Goal: Feedback & Contribution: Contribute content

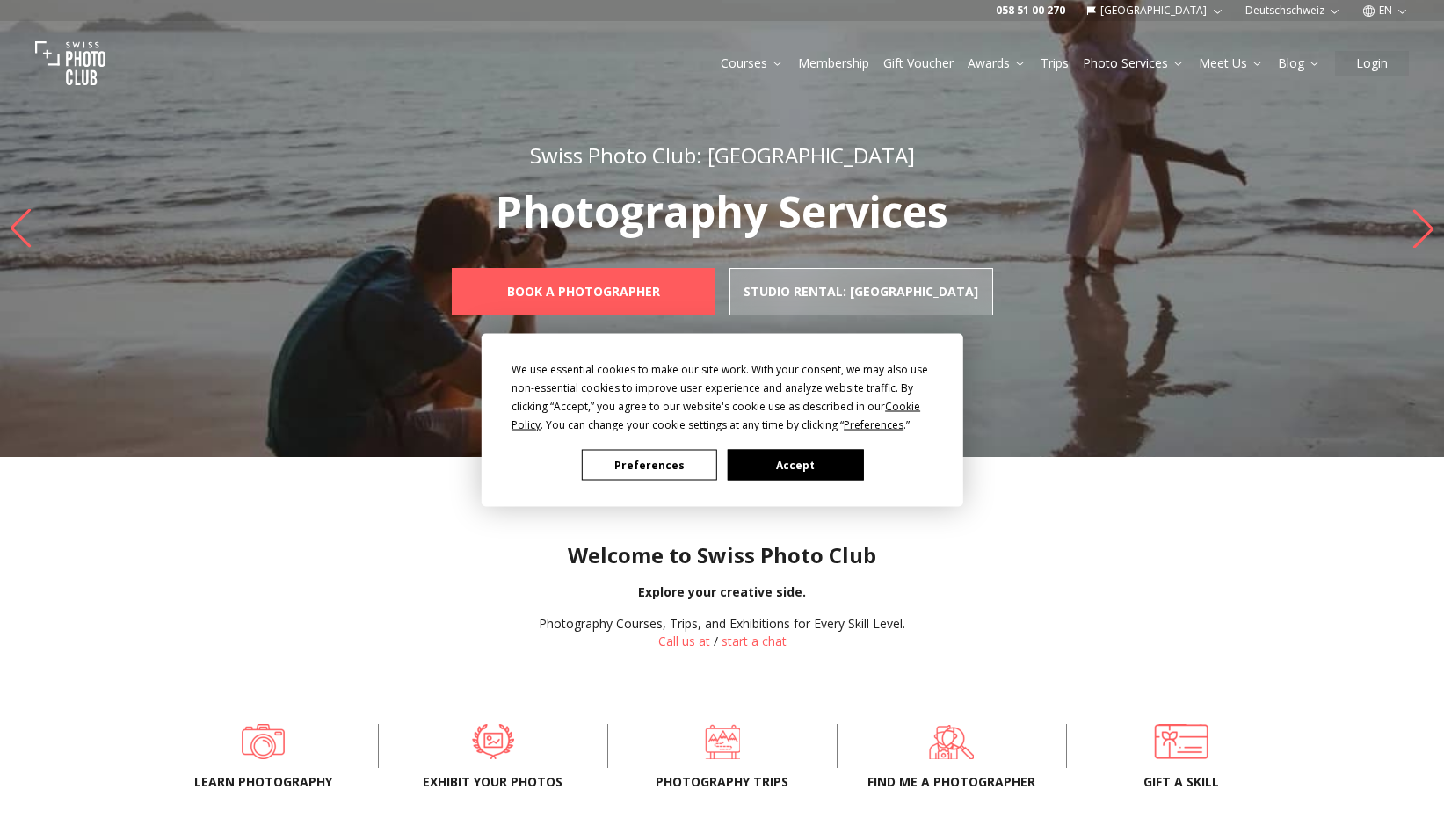
click at [821, 462] on button "Accept" at bounding box center [793, 466] width 135 height 31
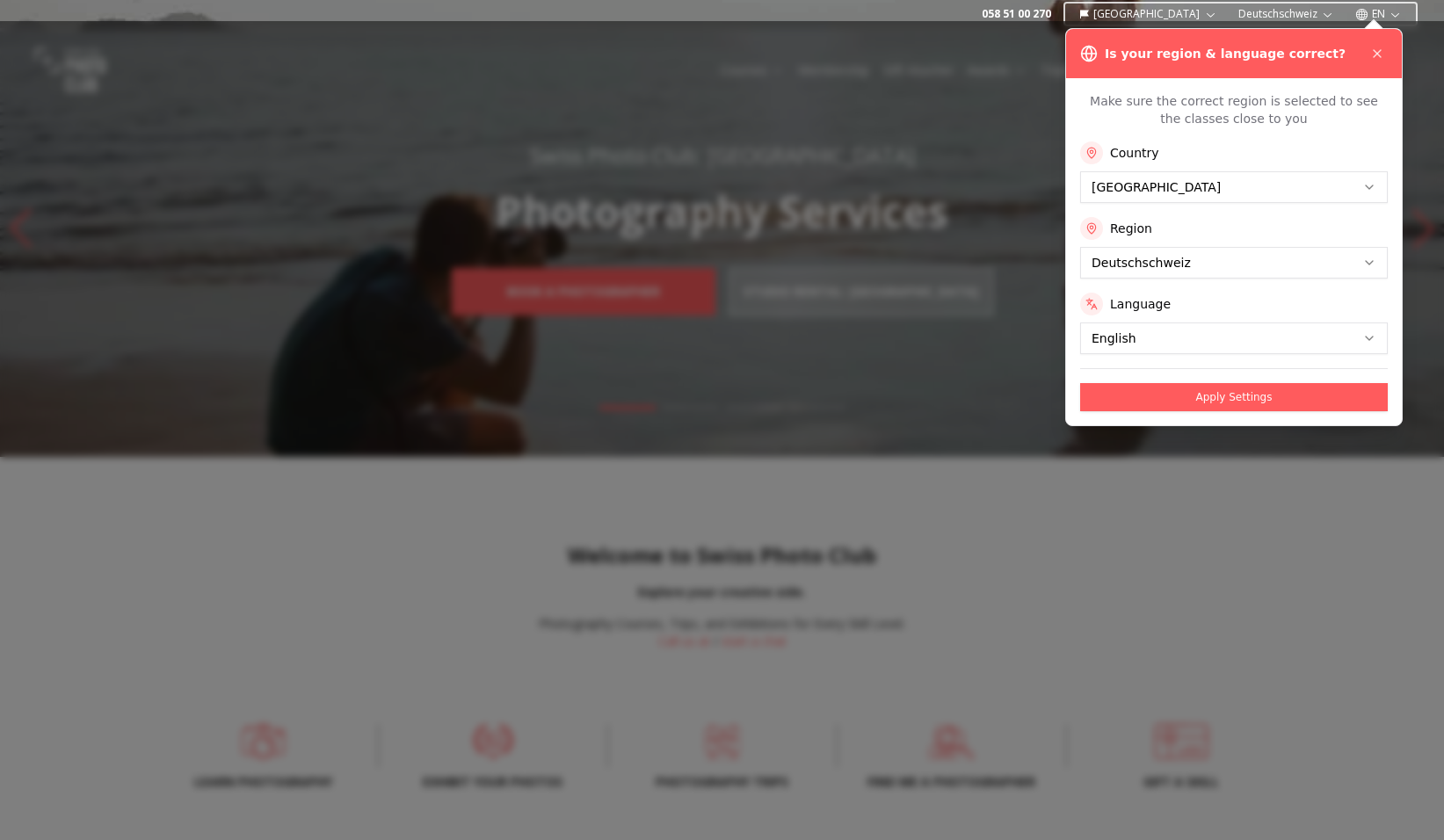
click at [1397, 14] on icon "button" at bounding box center [1395, 15] width 8 height 5
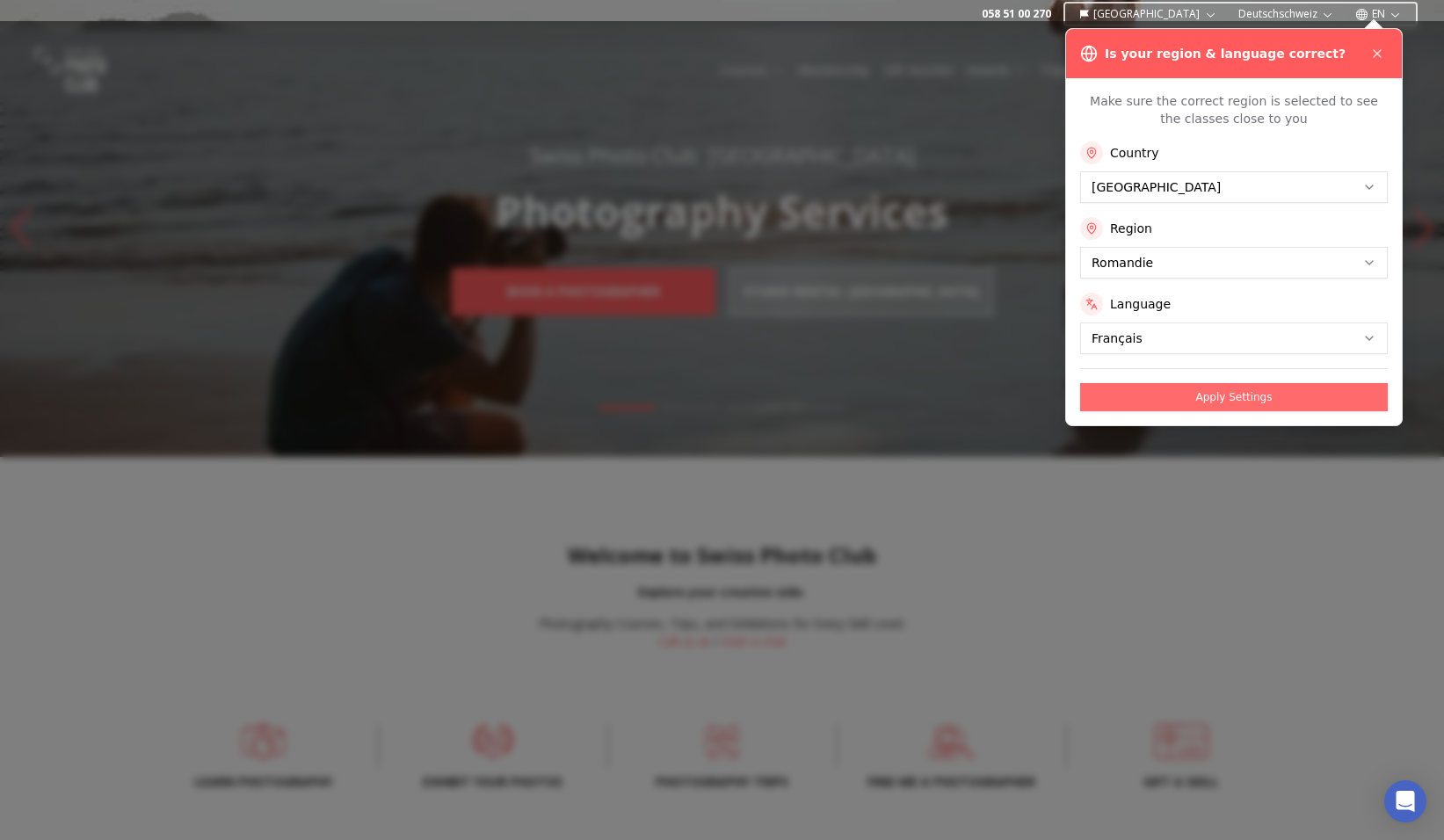
click at [1237, 398] on button "Apply Settings" at bounding box center [1234, 397] width 307 height 28
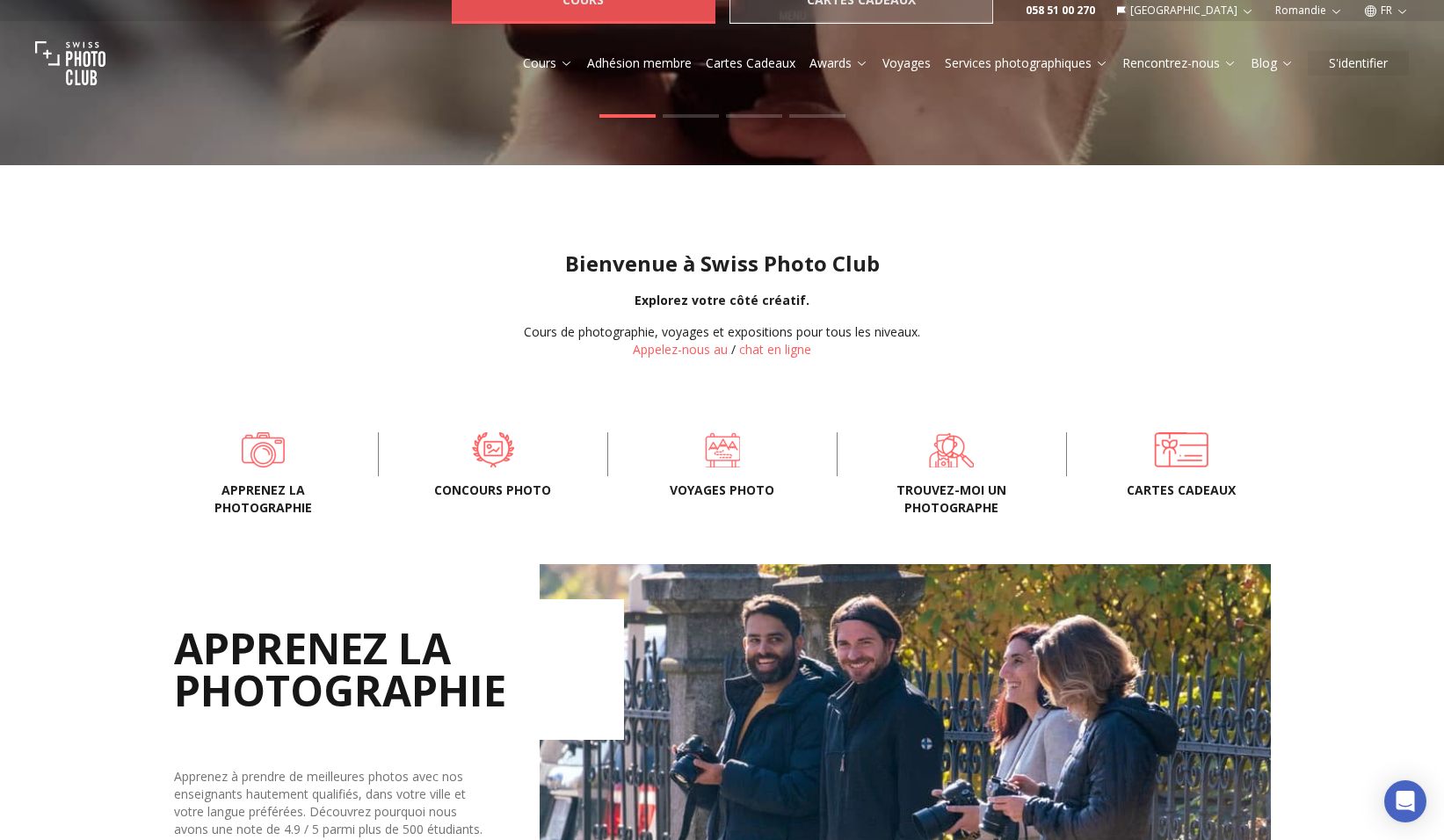
scroll to position [351, 0]
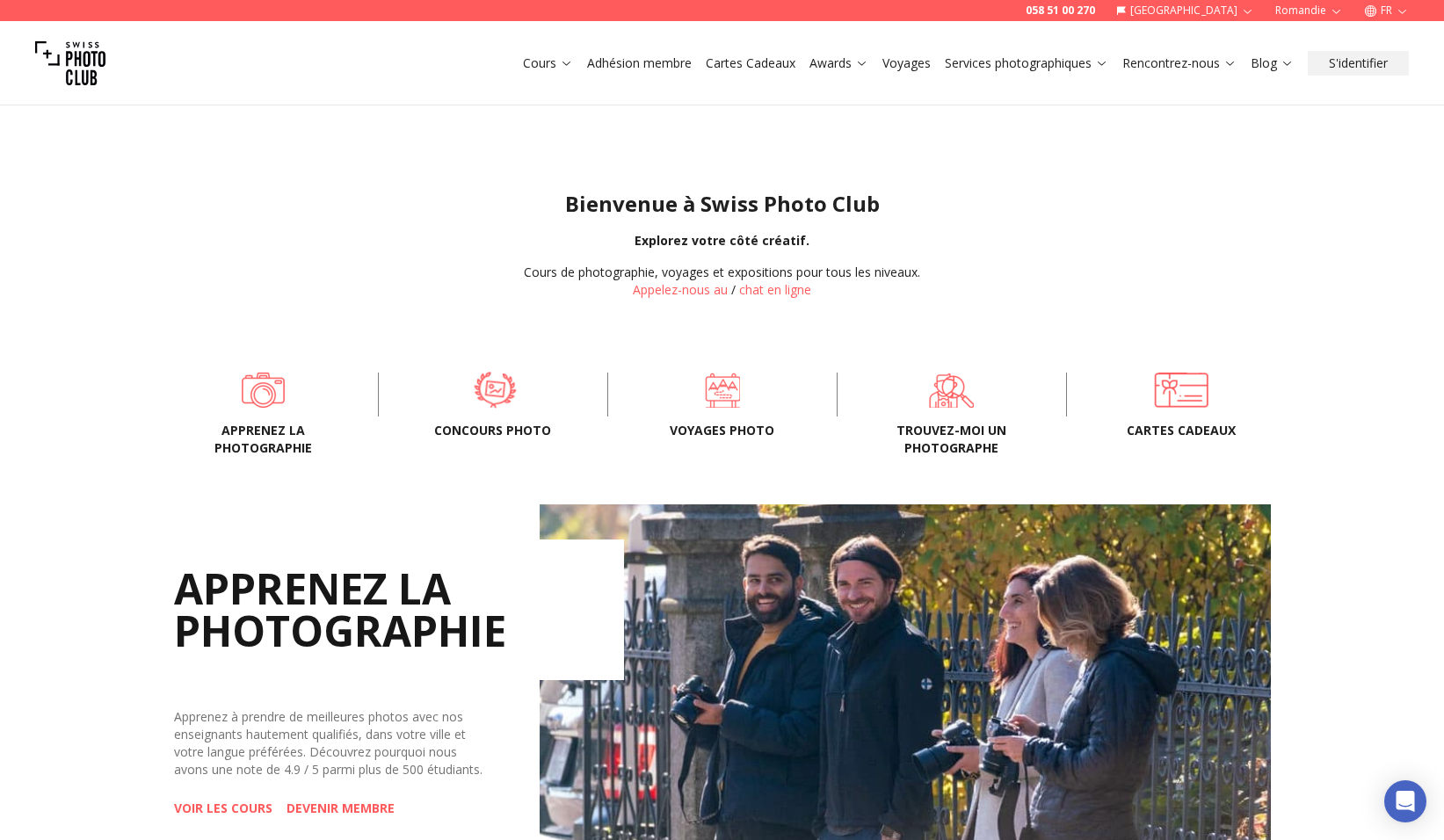
click at [482, 373] on span at bounding box center [494, 390] width 175 height 52
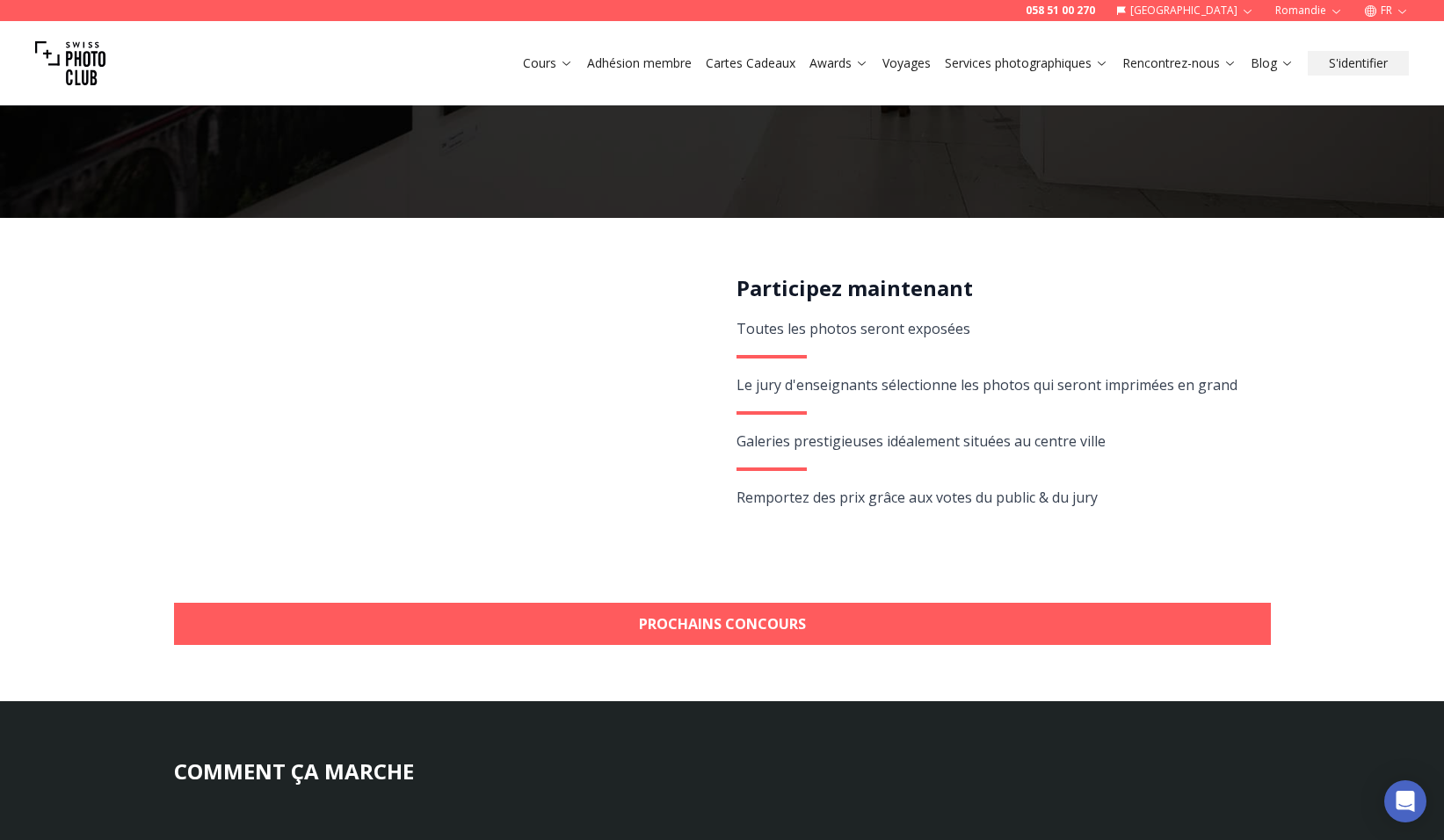
scroll to position [351, 0]
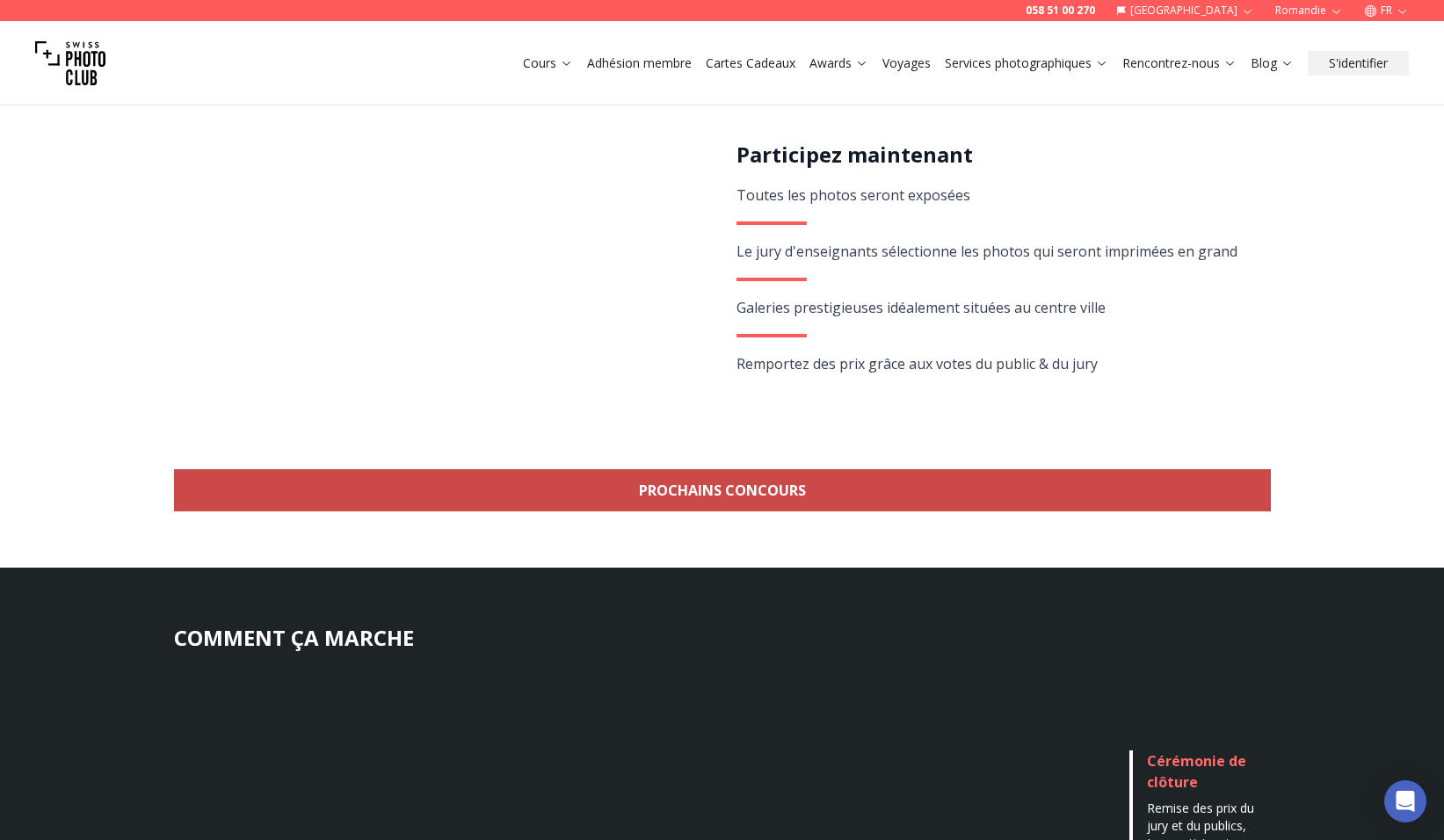
click at [784, 493] on link "Prochains concours" at bounding box center [722, 490] width 1097 height 42
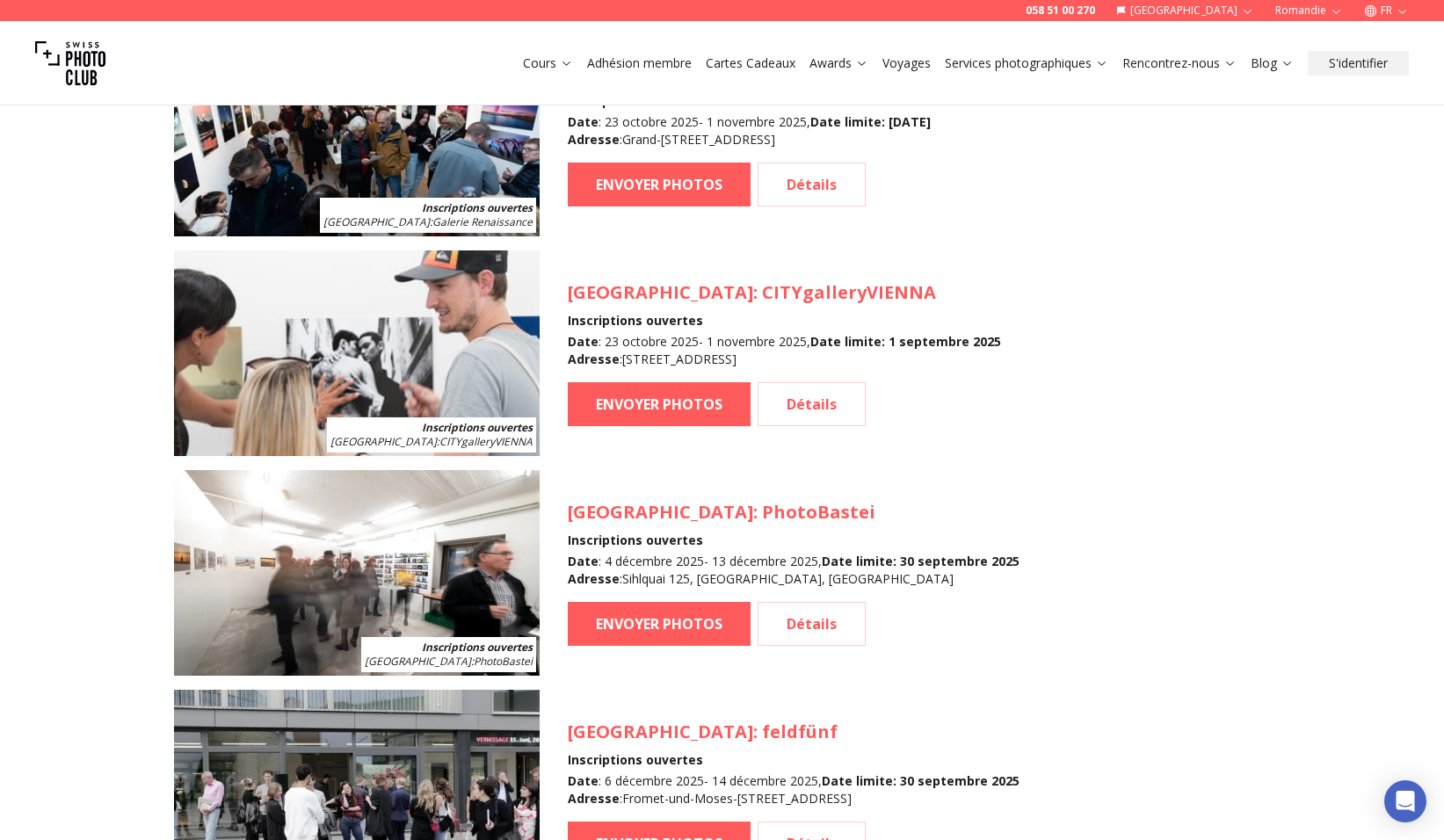
scroll to position [1671, 0]
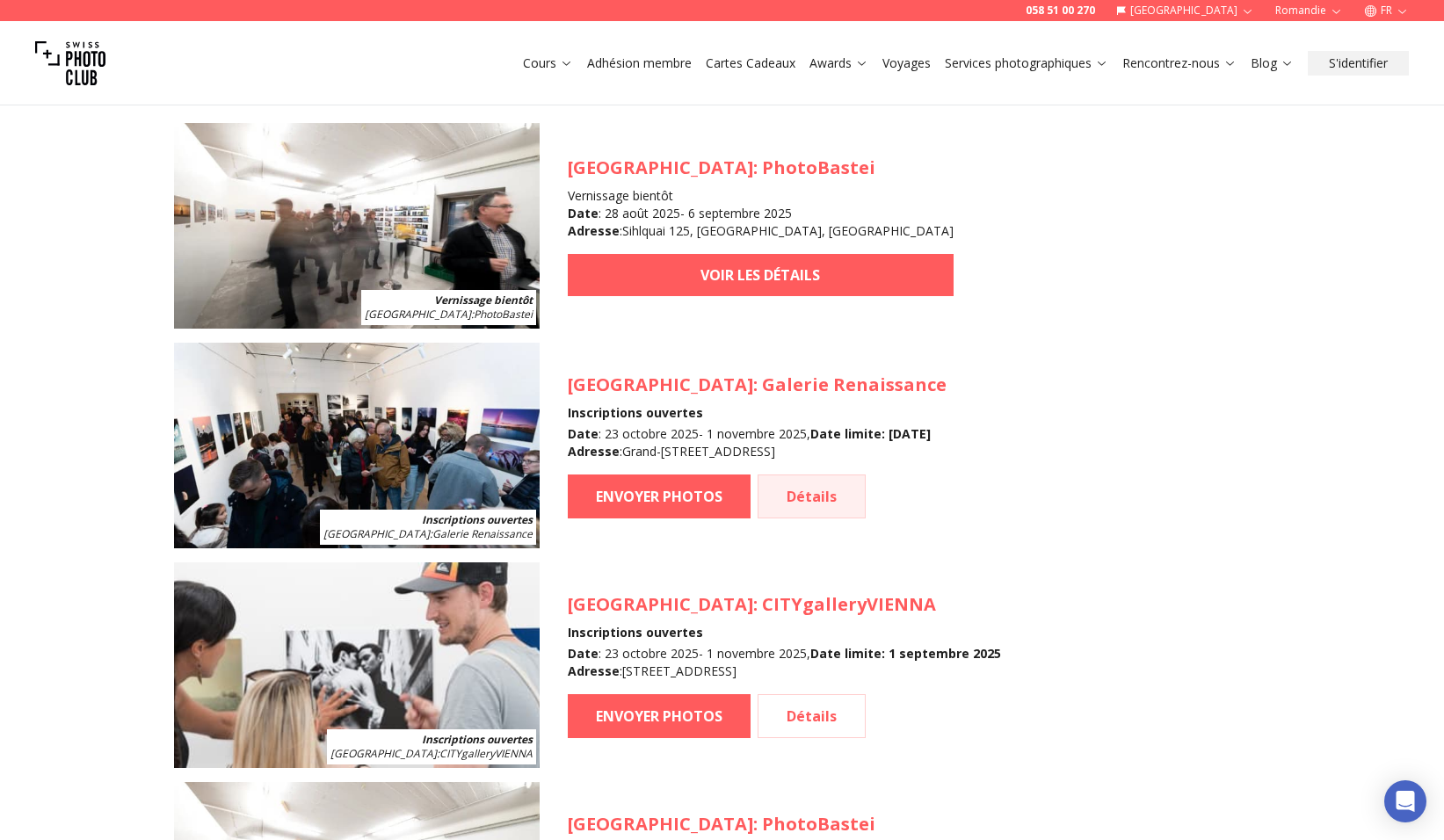
click at [799, 491] on link "Détails" at bounding box center [811, 496] width 108 height 44
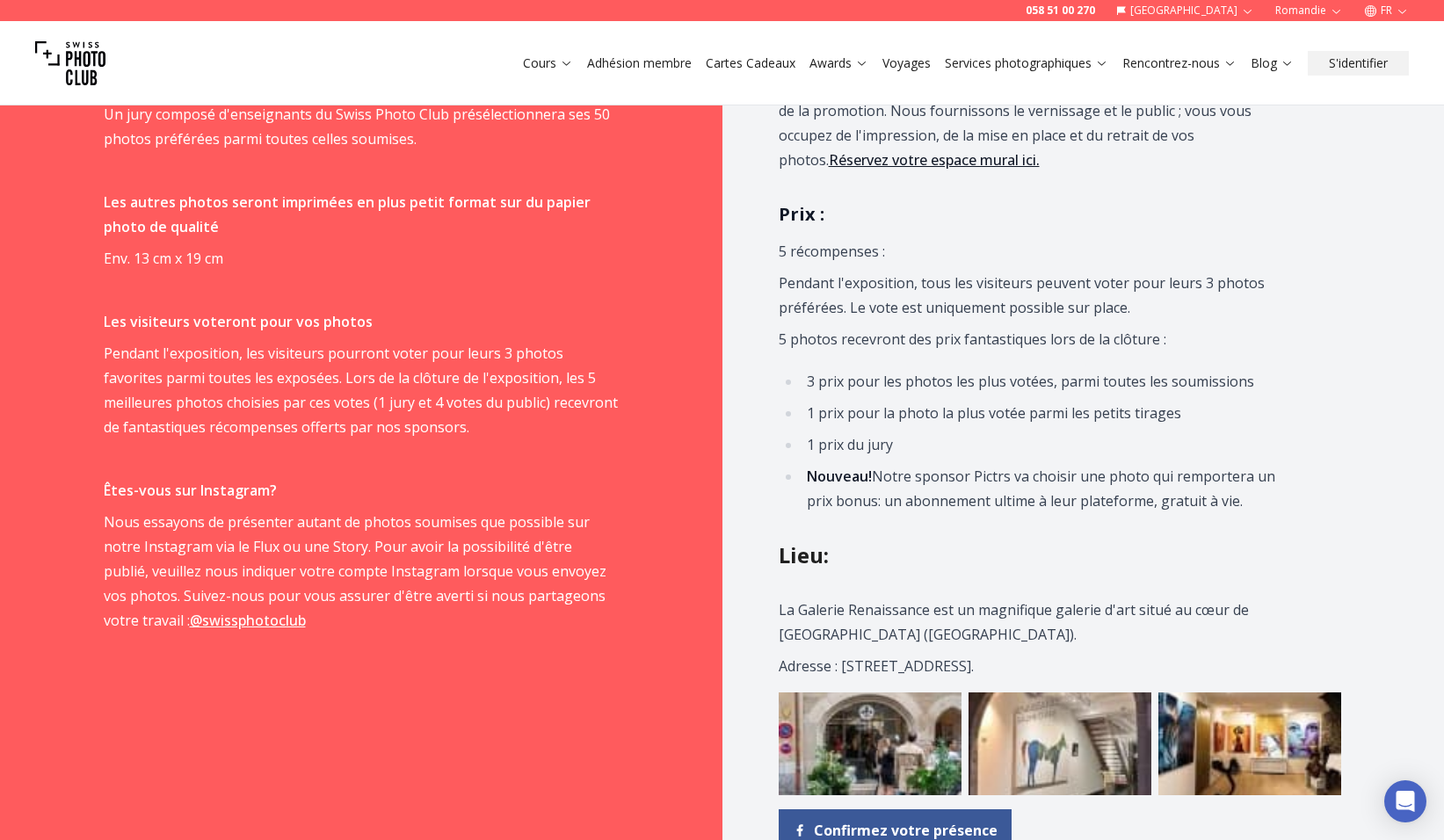
scroll to position [1933, 0]
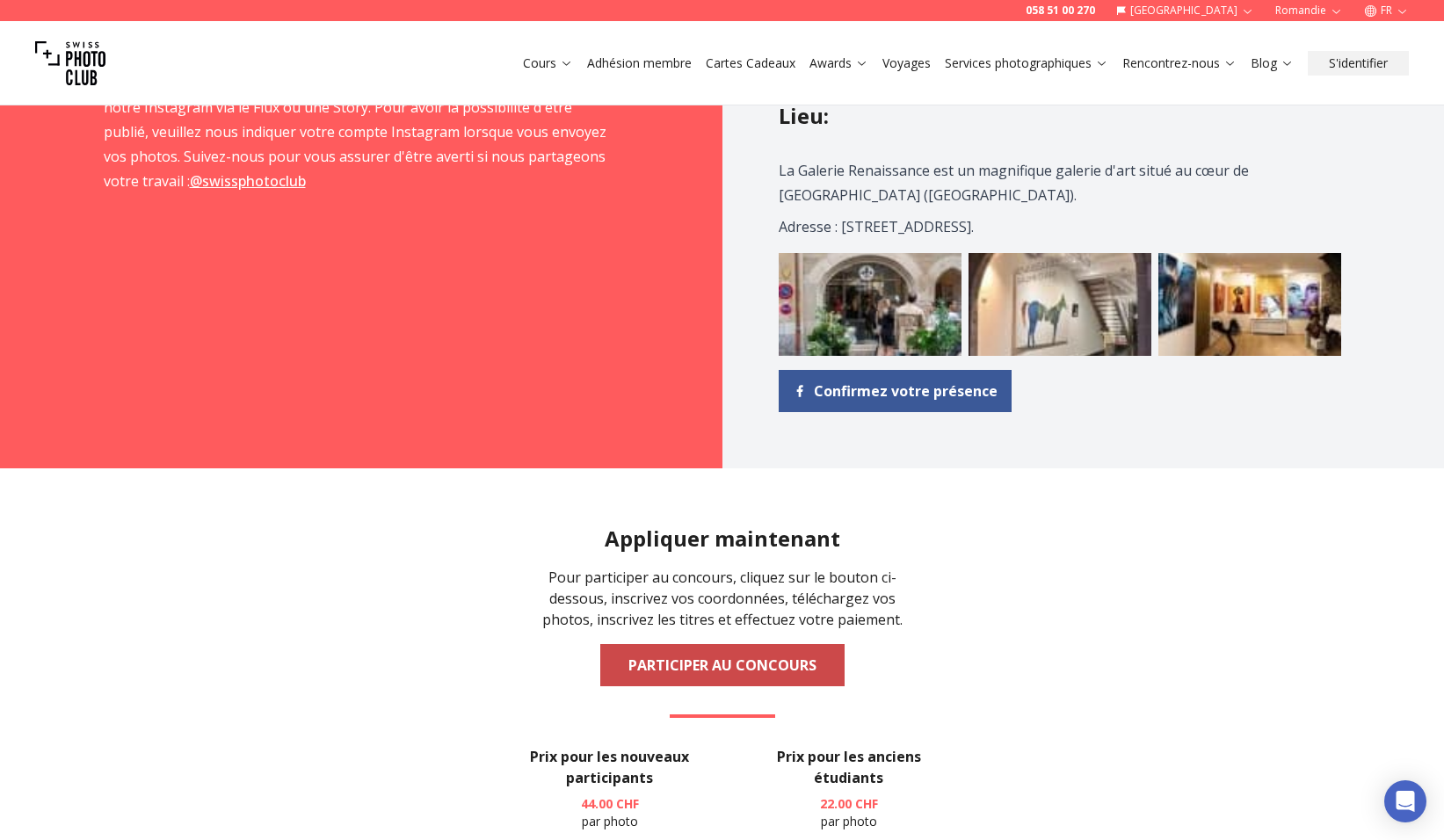
click at [791, 662] on link "PARTICIPER AU CONCOURS" at bounding box center [722, 664] width 244 height 42
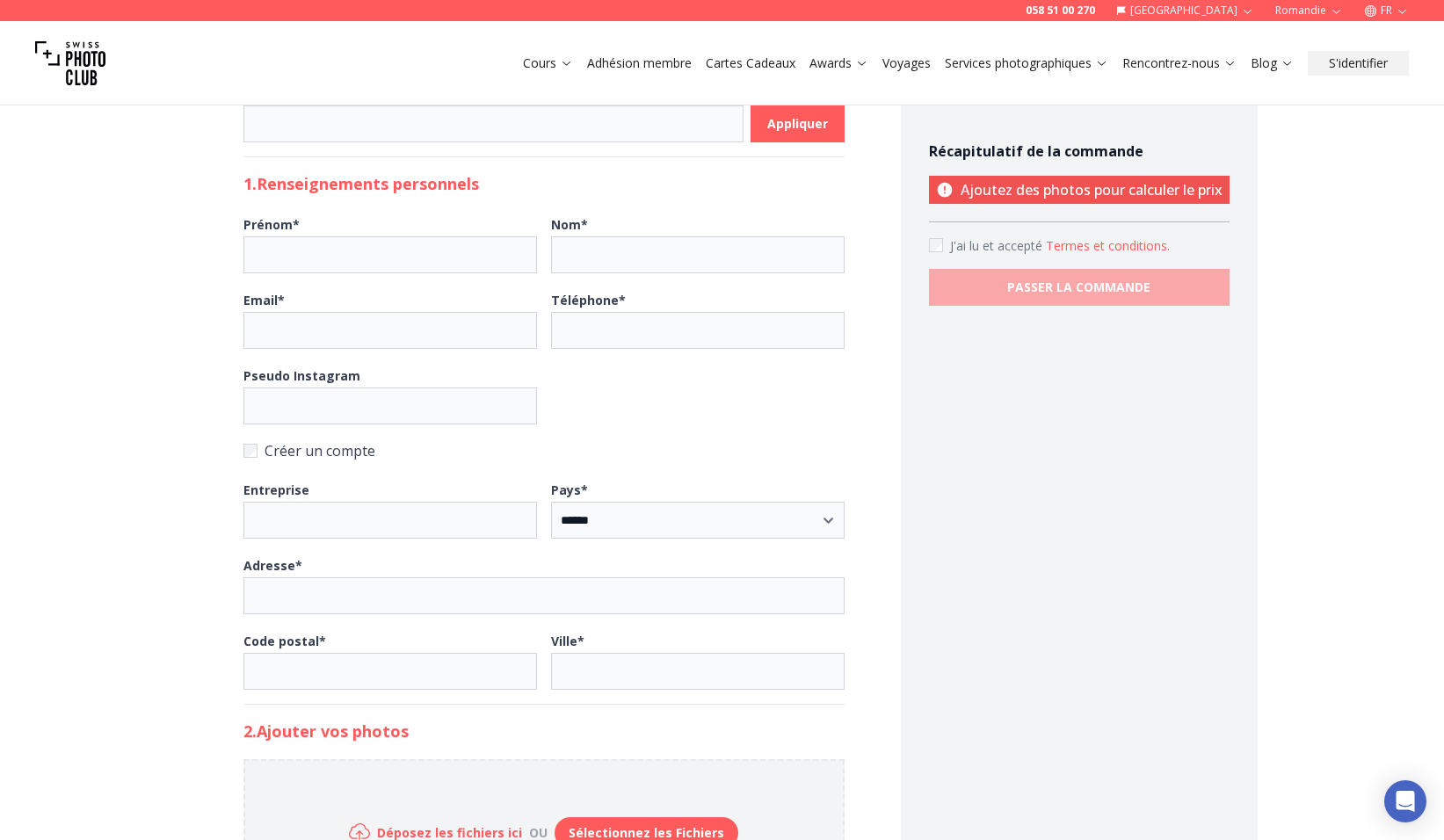
scroll to position [703, 0]
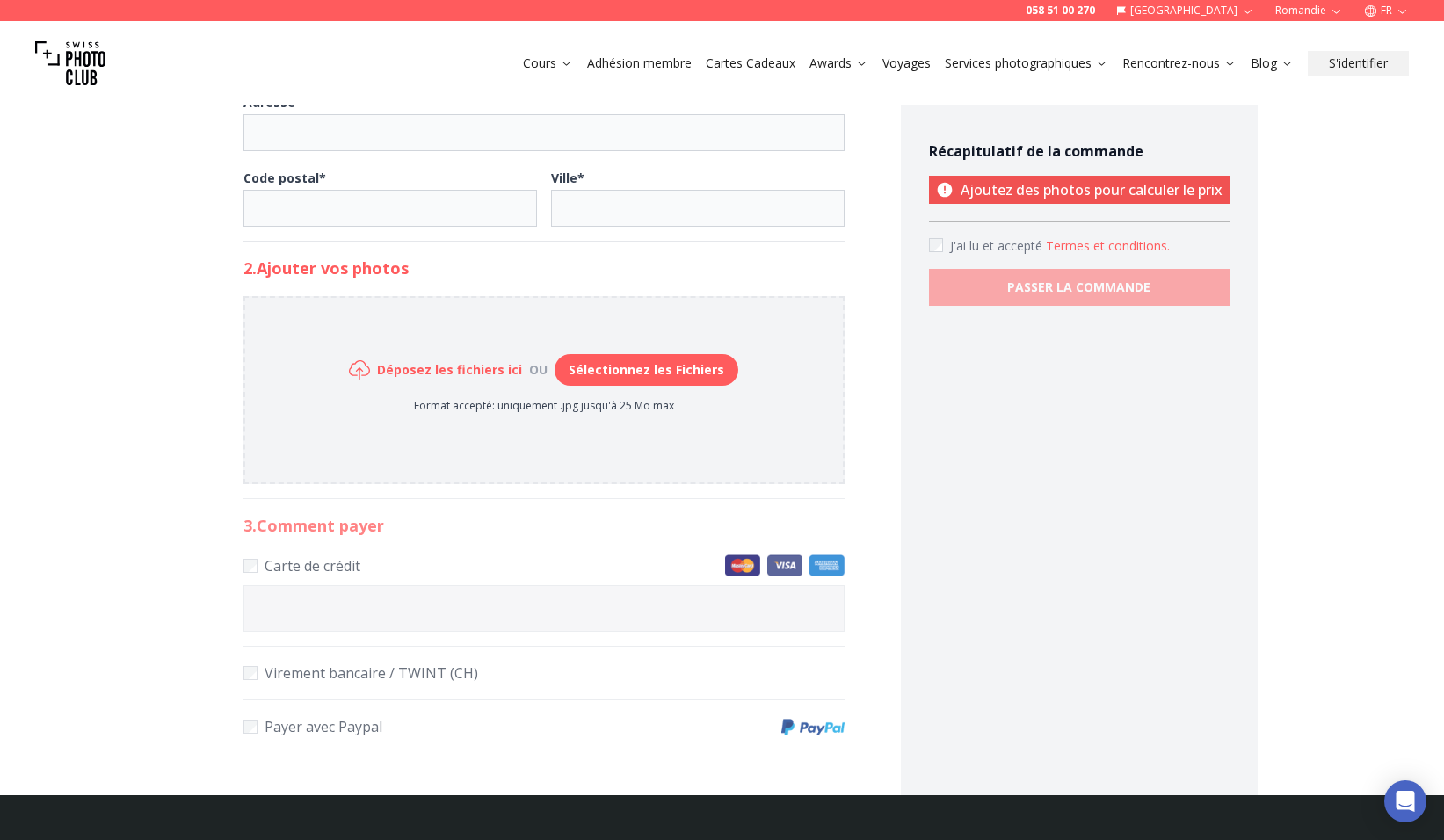
click at [639, 369] on button "Sélectionnez les Fichiers" at bounding box center [646, 369] width 184 height 32
type input "**********"
